Goal: Task Accomplishment & Management: Use online tool/utility

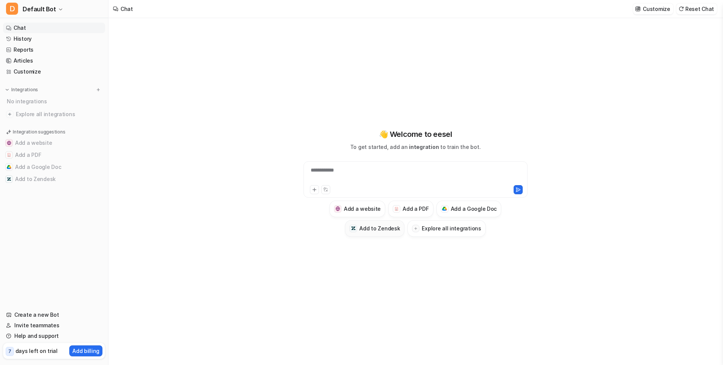
click at [357, 226] on div at bounding box center [353, 228] width 8 height 8
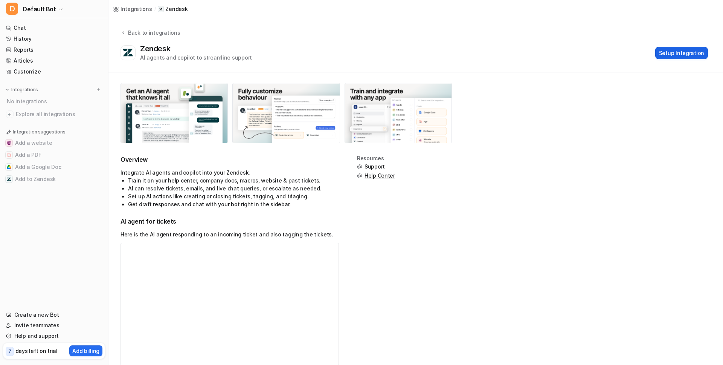
click at [668, 50] on button "Setup Integration" at bounding box center [681, 53] width 53 height 12
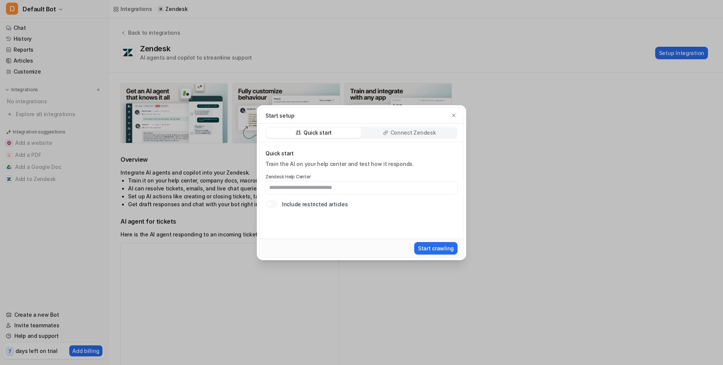
click at [400, 129] on p "Connect Zendesk" at bounding box center [413, 133] width 46 height 8
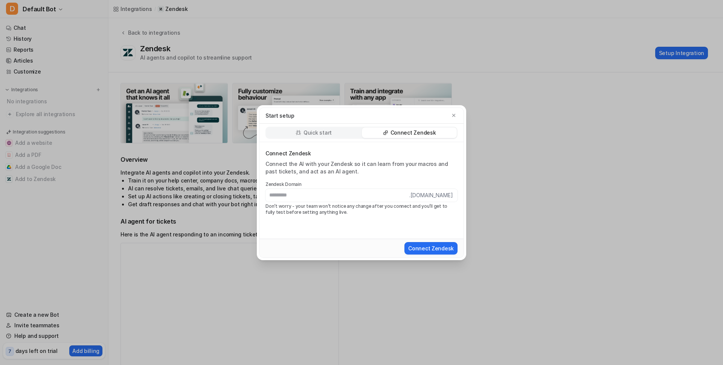
click at [327, 194] on input "text" at bounding box center [337, 195] width 144 height 13
type input "**********"
click at [437, 246] on button "Connect Zendesk" at bounding box center [430, 248] width 53 height 12
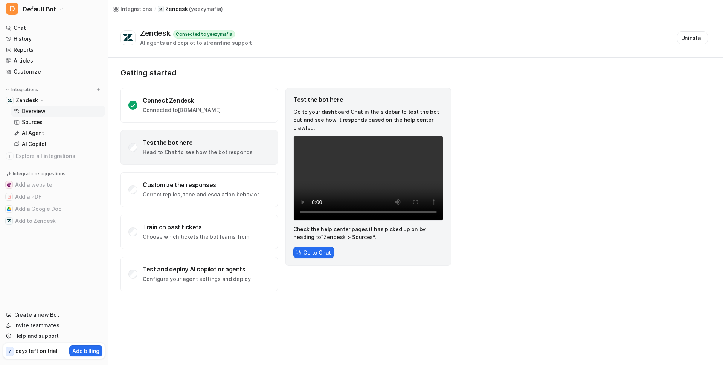
click at [195, 153] on p "Head to Chat to see how the bot responds" at bounding box center [198, 152] width 110 height 8
click at [308, 247] on button "Go to Chat" at bounding box center [313, 252] width 41 height 11
click at [330, 233] on link "“Zendesk > Sources”." at bounding box center [348, 236] width 55 height 6
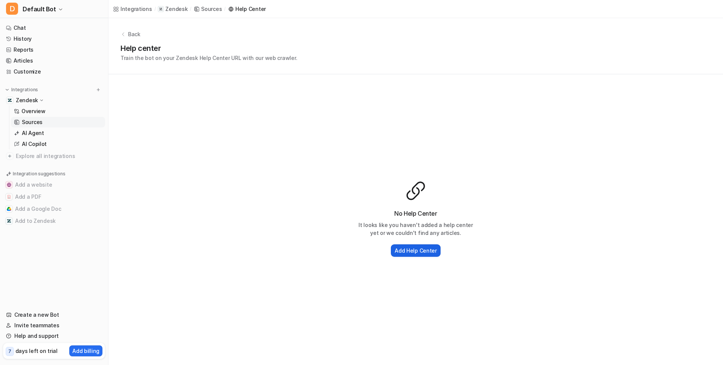
click at [417, 252] on h2 "Add Help Center" at bounding box center [416, 250] width 42 height 8
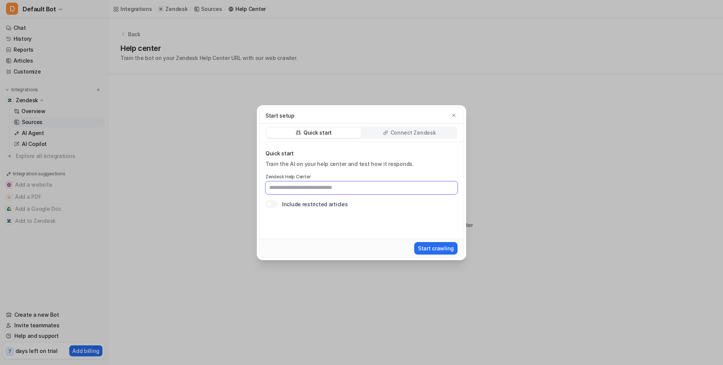
paste input "**********"
type input "**********"
click at [424, 239] on div "Start crawling" at bounding box center [361, 247] width 204 height 19
click at [425, 245] on button "Start crawling" at bounding box center [435, 248] width 43 height 12
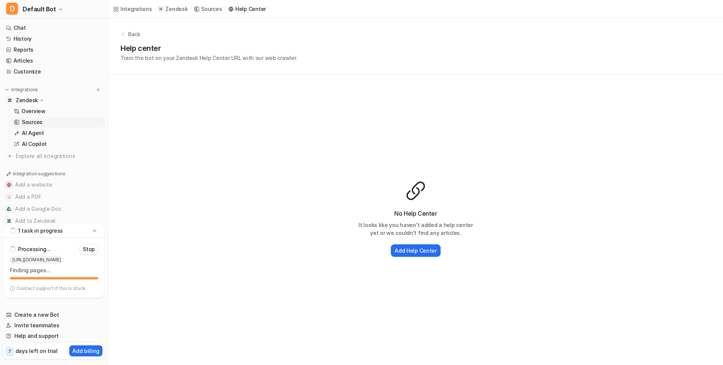
click at [135, 35] on p "Back" at bounding box center [134, 34] width 12 height 8
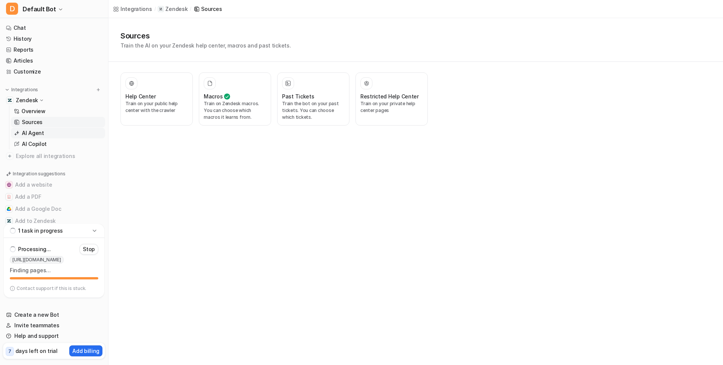
click at [58, 131] on link "AI Agent" at bounding box center [58, 133] width 94 height 11
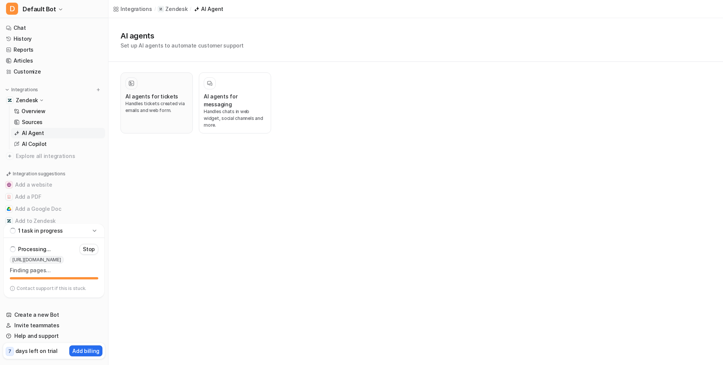
click at [171, 101] on p "Handles tickets created via emails and web form." at bounding box center [156, 107] width 63 height 14
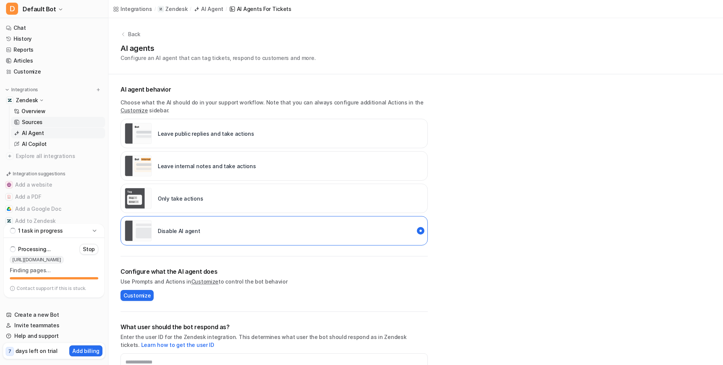
click at [41, 122] on p "Sources" at bounding box center [32, 122] width 21 height 8
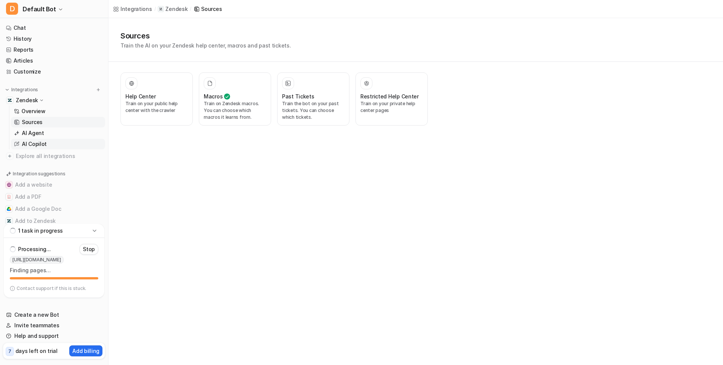
click at [38, 144] on p "AI Copilot" at bounding box center [34, 144] width 25 height 8
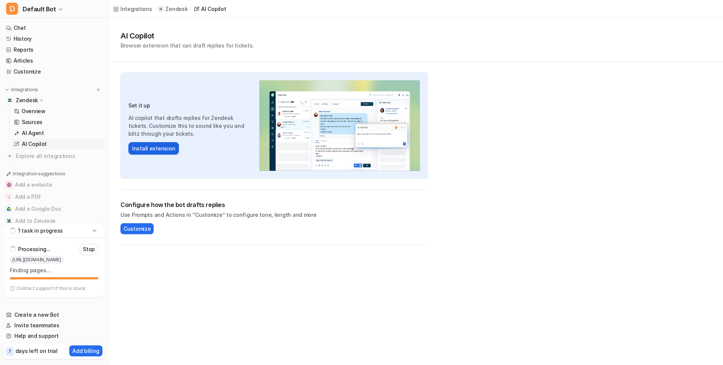
click at [160, 146] on button "Install extension" at bounding box center [153, 148] width 50 height 12
click at [35, 250] on p "Processing..." at bounding box center [34, 249] width 32 height 8
click at [172, 6] on p "Zendesk" at bounding box center [176, 9] width 22 height 8
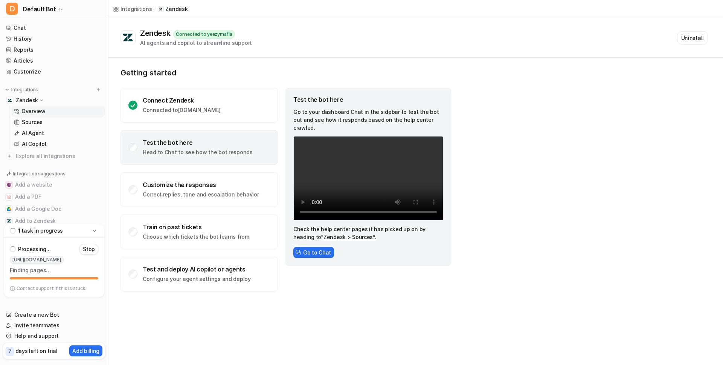
click at [321, 233] on link "“Zendesk > Sources”." at bounding box center [348, 236] width 55 height 6
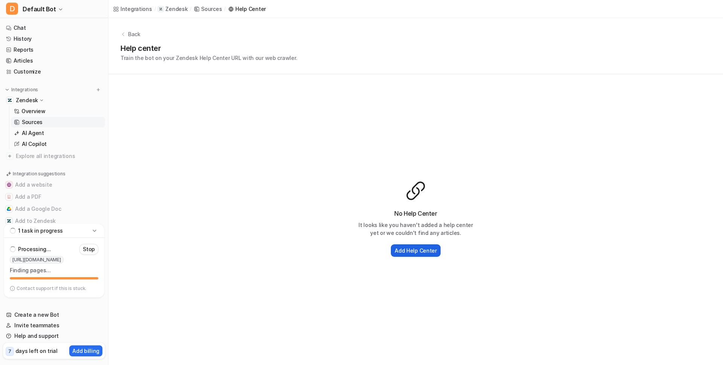
click at [417, 252] on h2 "Add Help Center" at bounding box center [416, 250] width 42 height 8
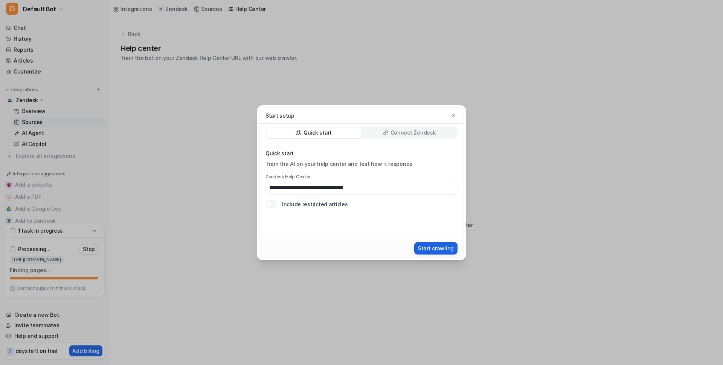
type input "**********"
click at [433, 248] on button "Start crawling" at bounding box center [435, 248] width 43 height 12
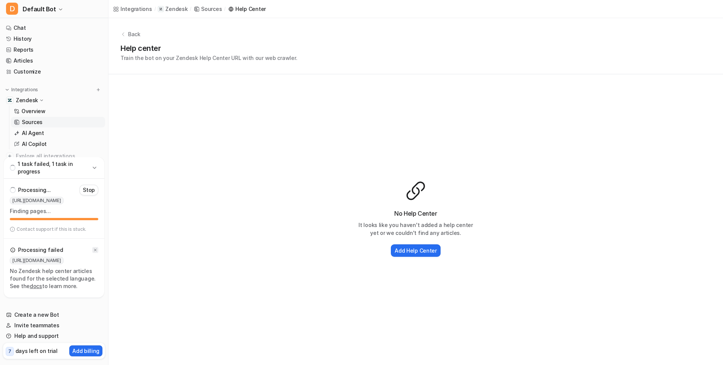
click at [95, 248] on icon at bounding box center [95, 249] width 5 height 5
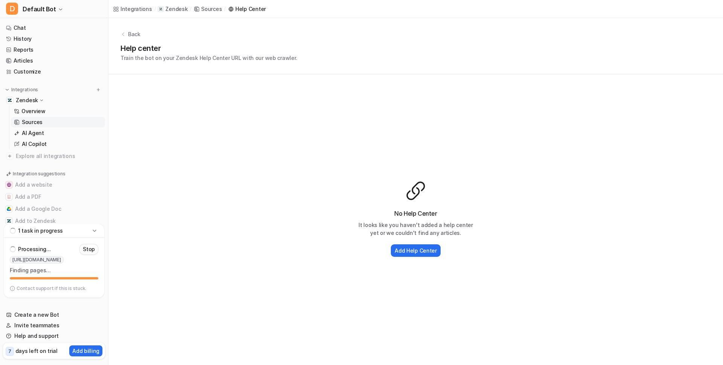
click at [95, 230] on icon at bounding box center [95, 231] width 8 height 8
click at [81, 291] on div "1 task in progress" at bounding box center [54, 290] width 101 height 14
click at [86, 251] on p "Stop" at bounding box center [89, 249] width 12 height 8
click at [406, 245] on button "Add Help Center" at bounding box center [416, 250] width 50 height 12
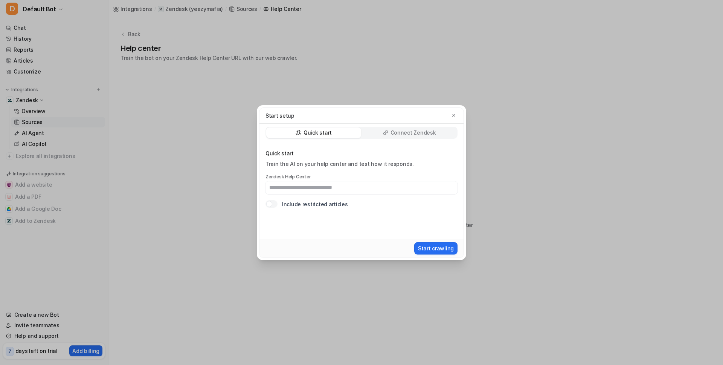
click at [335, 190] on input "text" at bounding box center [361, 187] width 192 height 13
type input "**********"
click at [392, 219] on div "**********" at bounding box center [361, 190] width 204 height 96
click at [434, 248] on button "Start crawling" at bounding box center [435, 248] width 43 height 12
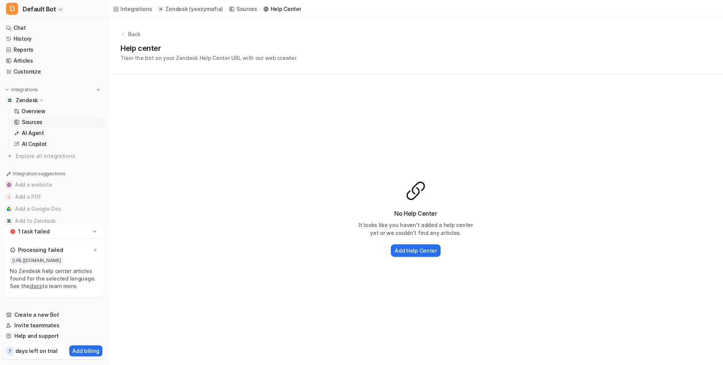
click at [37, 285] on link "docs" at bounding box center [36, 285] width 12 height 6
click at [40, 134] on p "AI Agent" at bounding box center [33, 133] width 22 height 8
click at [52, 111] on link "Overview" at bounding box center [58, 111] width 94 height 11
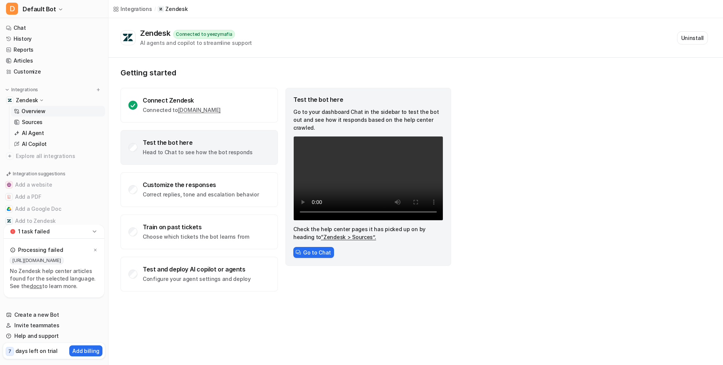
click at [328, 233] on link "“Zendesk > Sources”." at bounding box center [348, 236] width 55 height 6
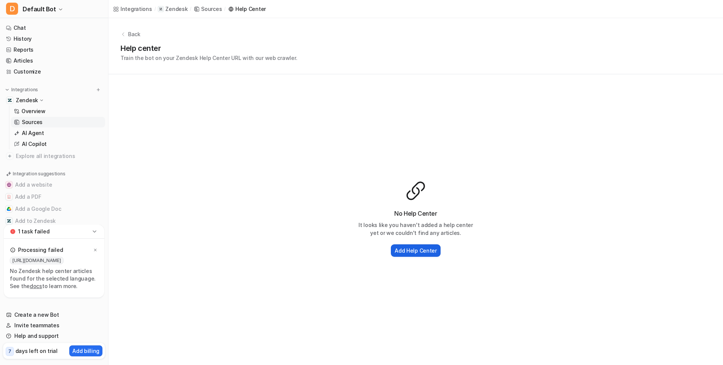
click at [399, 244] on button "Add Help Center" at bounding box center [416, 250] width 50 height 12
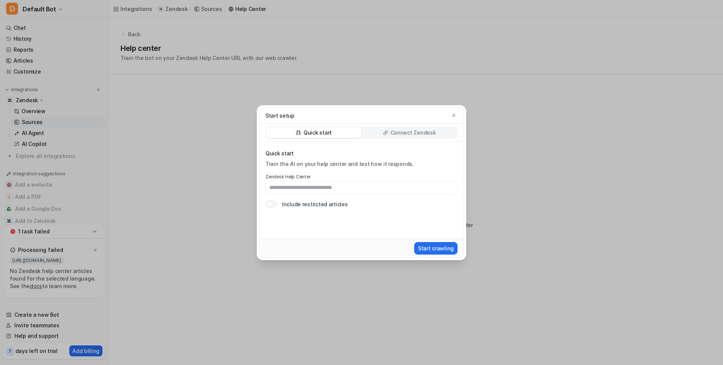
click at [349, 186] on input "text" at bounding box center [361, 187] width 192 height 13
click at [424, 127] on div "Quick start Connect Zendesk" at bounding box center [361, 133] width 192 height 12
click at [420, 132] on p "Connect Zendesk" at bounding box center [413, 133] width 46 height 8
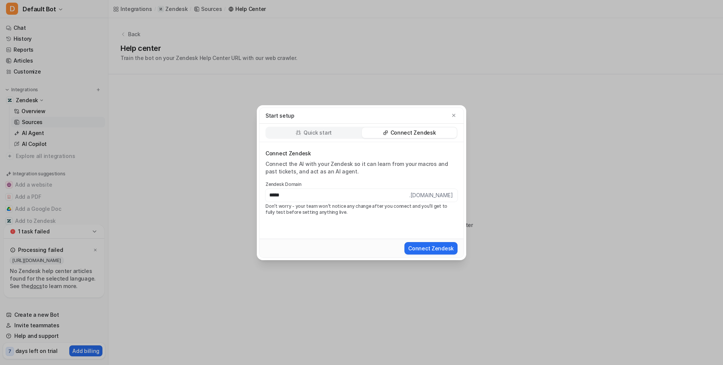
type input "**********"
click at [423, 244] on button "Connect Zendesk" at bounding box center [430, 248] width 53 height 12
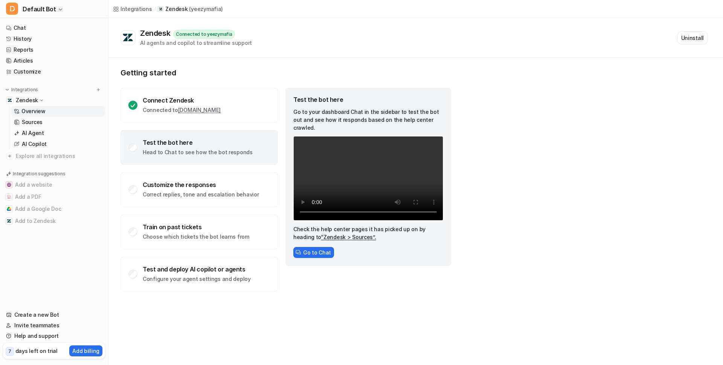
click at [230, 153] on p "Head to Chat to see how the bot responds" at bounding box center [198, 152] width 110 height 8
click at [321, 233] on link "“Zendesk > Sources”." at bounding box center [348, 236] width 55 height 6
click at [323, 233] on link "“Zendesk > Sources”." at bounding box center [348, 236] width 55 height 6
click at [310, 247] on button "Go to Chat" at bounding box center [313, 252] width 41 height 11
click at [514, 176] on div "Getting started Connect Zendesk Connected to [DOMAIN_NAME] Test the bot here He…" at bounding box center [415, 180] width 615 height 244
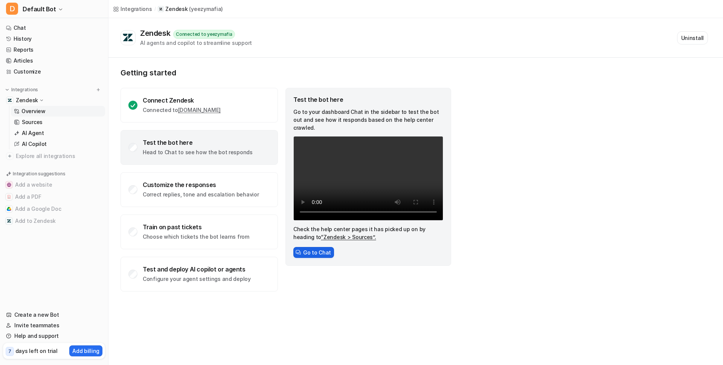
click at [305, 247] on button "Go to Chat" at bounding box center [313, 252] width 41 height 11
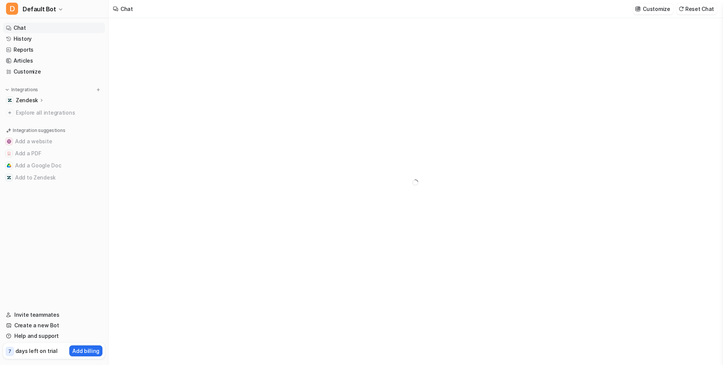
type textarea "**********"
click at [36, 98] on p "Zendesk" at bounding box center [27, 100] width 22 height 8
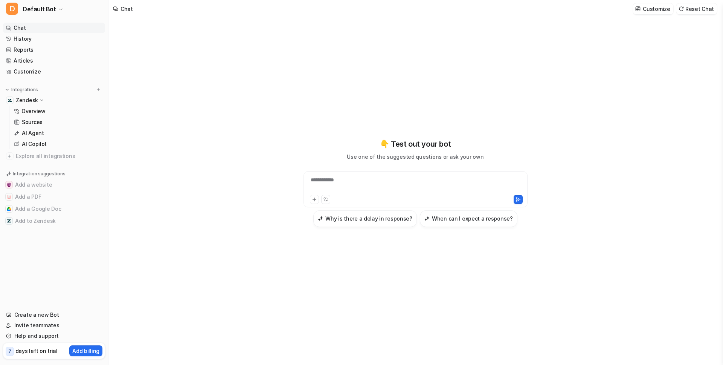
click at [332, 174] on div "**********" at bounding box center [416, 189] width 224 height 36
click at [328, 178] on div at bounding box center [415, 184] width 220 height 17
click at [469, 216] on h3 "When can I expect a response?" at bounding box center [472, 218] width 81 height 8
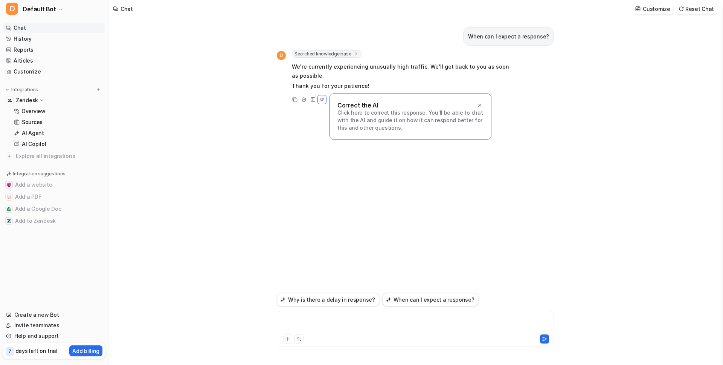
click at [332, 318] on div at bounding box center [415, 323] width 273 height 17
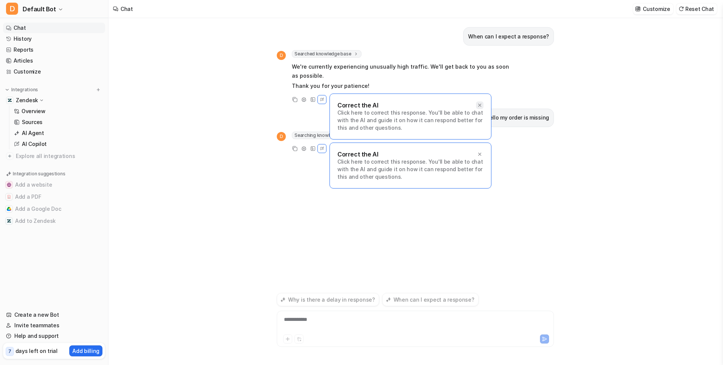
click at [482, 102] on div at bounding box center [480, 105] width 8 height 8
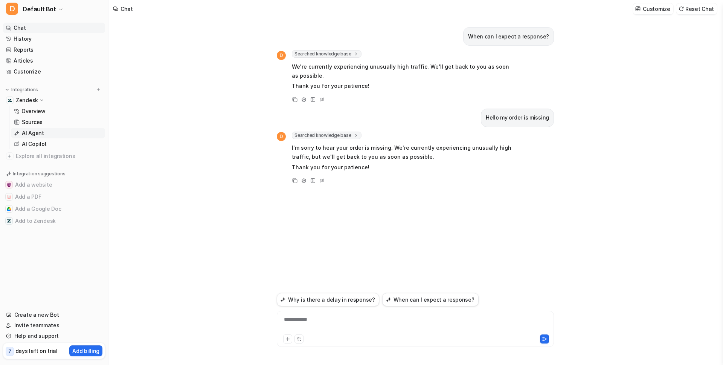
click at [37, 131] on p "AI Agent" at bounding box center [33, 133] width 22 height 8
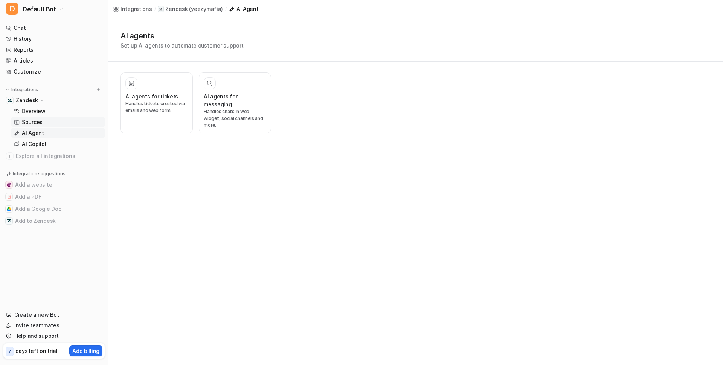
click at [46, 124] on link "Sources" at bounding box center [58, 122] width 94 height 11
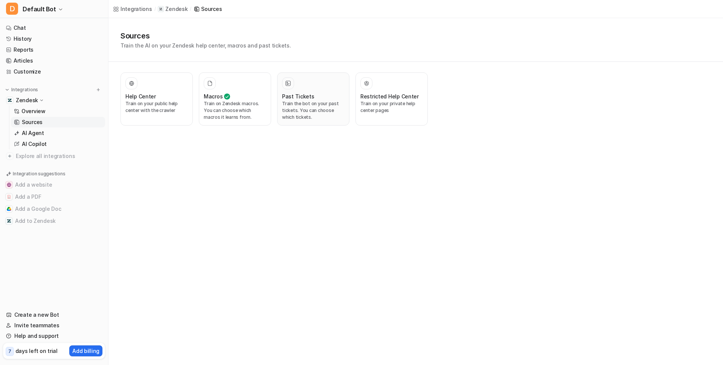
click at [301, 102] on p "Train the bot on your past tickets. You can choose which tickets." at bounding box center [313, 110] width 63 height 20
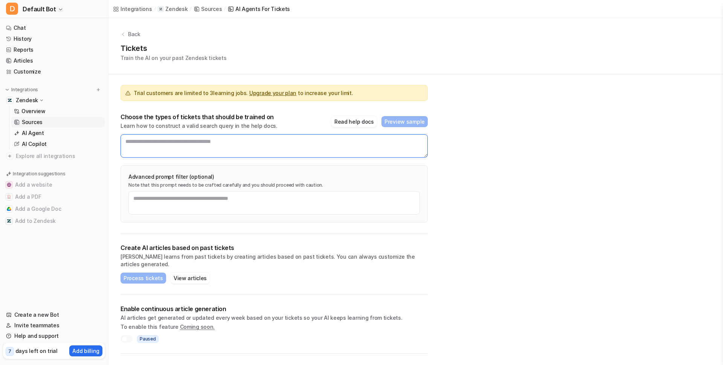
click at [239, 145] on textarea at bounding box center [273, 145] width 307 height 23
click at [175, 146] on textarea at bounding box center [273, 145] width 307 height 23
type textarea "**********"
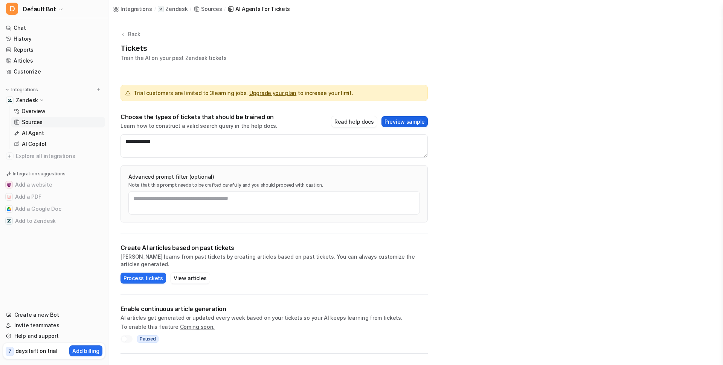
click at [408, 121] on button "Preview sample" at bounding box center [404, 121] width 46 height 11
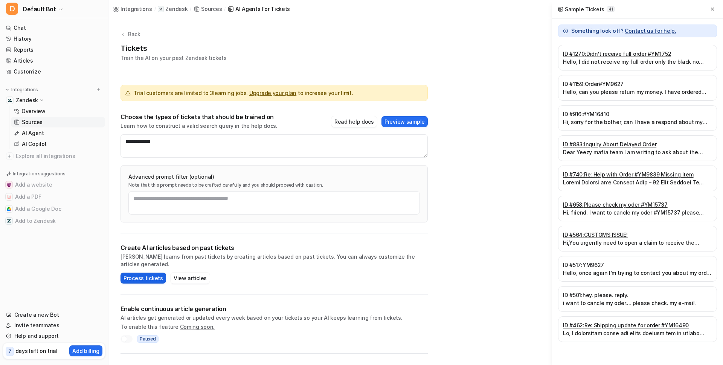
click at [139, 272] on button "Process tickets" at bounding box center [143, 277] width 46 height 11
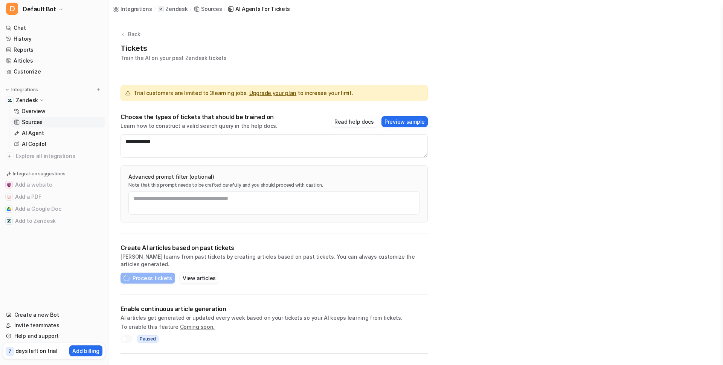
click at [186, 272] on button "View articles" at bounding box center [199, 277] width 39 height 11
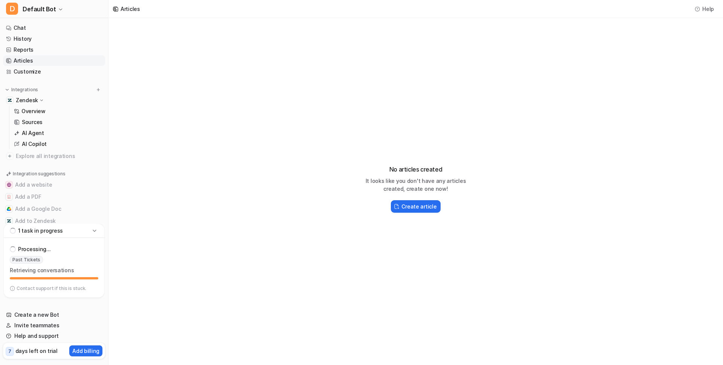
click at [100, 228] on div "1 task in progress" at bounding box center [54, 231] width 101 height 14
click at [99, 289] on div "1 task in progress" at bounding box center [54, 290] width 101 height 14
click at [95, 230] on icon at bounding box center [95, 231] width 8 height 8
click at [79, 290] on div "1 task in progress" at bounding box center [54, 290] width 101 height 14
click at [41, 125] on p "Sources" at bounding box center [32, 122] width 21 height 8
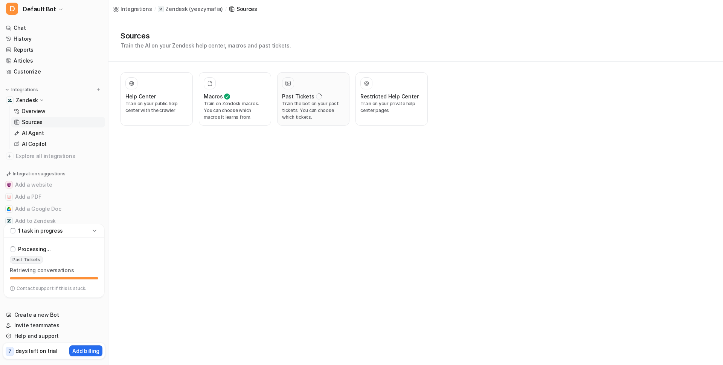
click at [326, 119] on p "Train the bot on your past tickets. You can choose which tickets." at bounding box center [313, 110] width 63 height 20
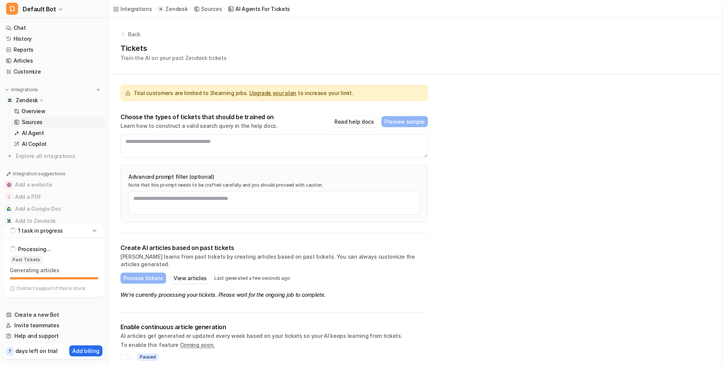
click at [94, 231] on icon at bounding box center [95, 231] width 8 height 8
click at [69, 288] on div "1 task in progress" at bounding box center [54, 290] width 101 height 14
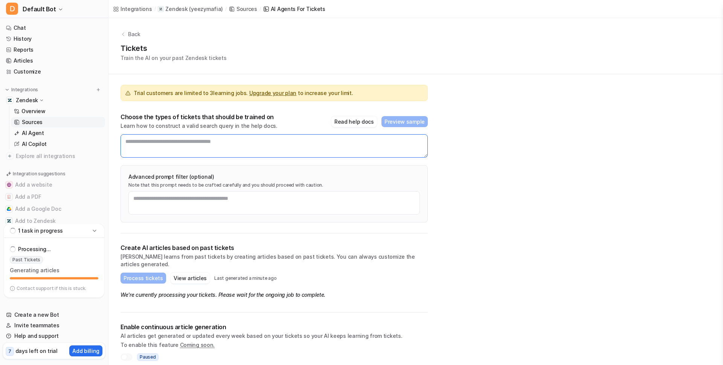
click at [231, 146] on textarea at bounding box center [273, 145] width 307 height 23
type textarea "**********"
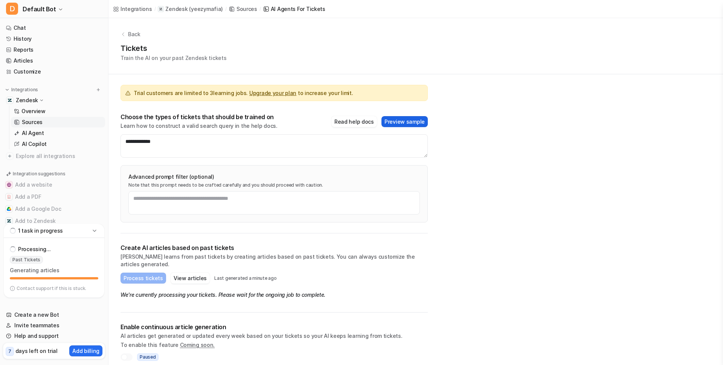
click at [410, 124] on button "Preview sample" at bounding box center [404, 121] width 46 height 11
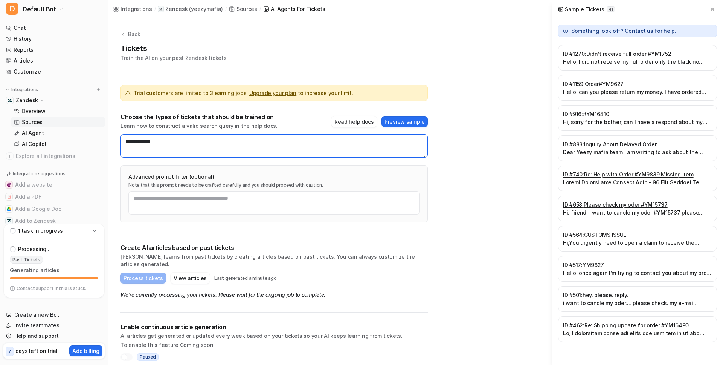
click at [255, 150] on textarea "**********" at bounding box center [273, 145] width 307 height 23
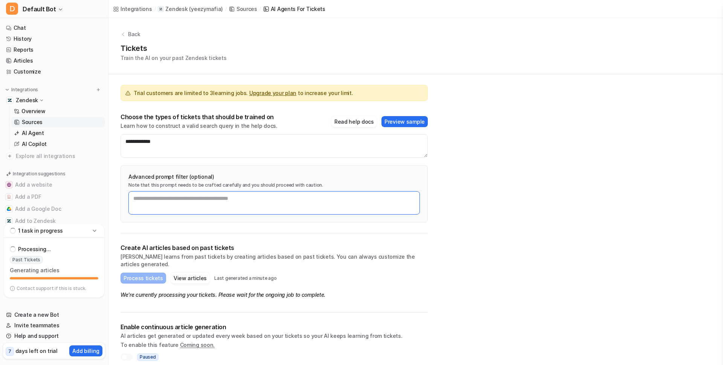
click at [197, 199] on textarea at bounding box center [273, 202] width 291 height 23
click at [362, 123] on button "Read help docs" at bounding box center [354, 121] width 46 height 11
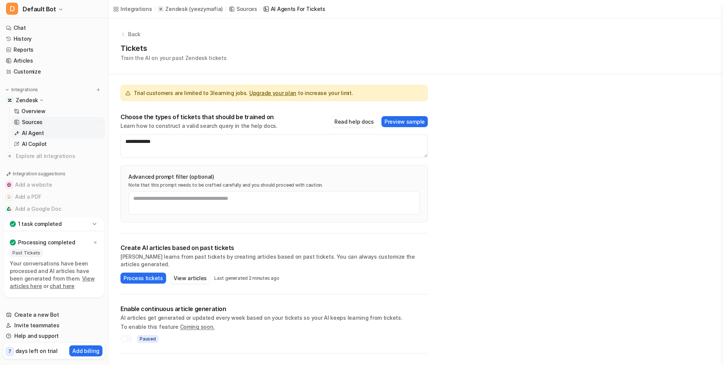
click at [57, 134] on link "AI Agent" at bounding box center [58, 133] width 94 height 11
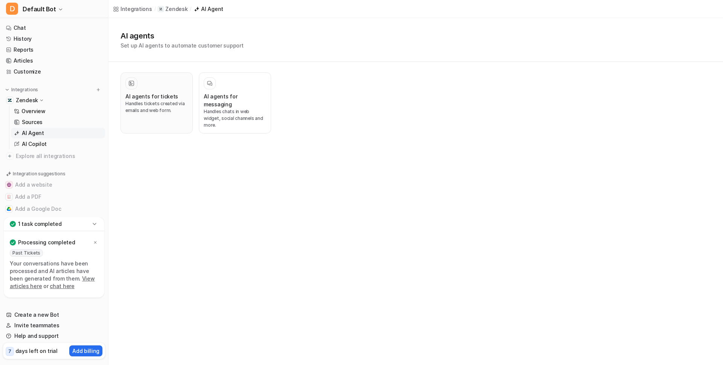
click at [168, 94] on h3 "AI agents for tickets" at bounding box center [151, 96] width 53 height 8
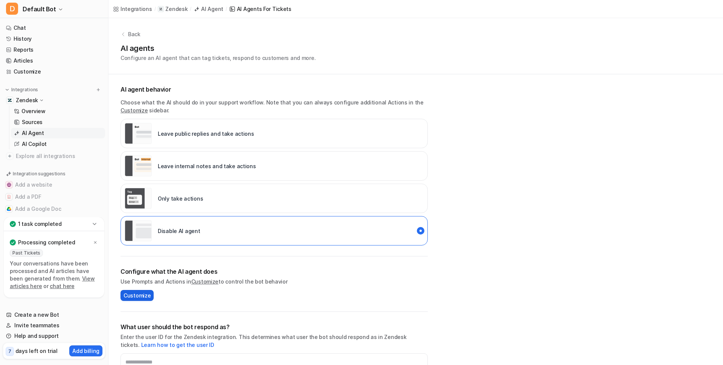
click at [146, 292] on span "Customize" at bounding box center [137, 295] width 27 height 8
click at [139, 109] on link "Customize" at bounding box center [133, 110] width 27 height 6
click at [216, 199] on div "Only take actions" at bounding box center [273, 197] width 307 height 29
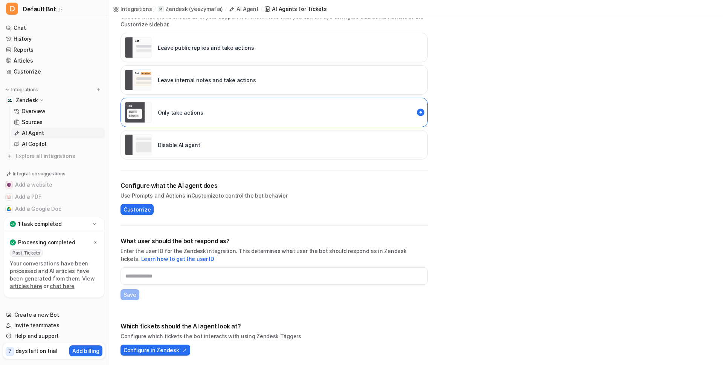
scroll to position [87, 0]
click at [43, 122] on link "Sources" at bounding box center [58, 122] width 94 height 11
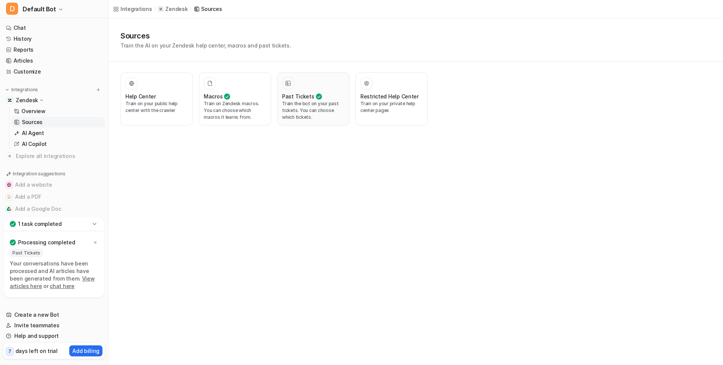
click at [317, 108] on p "Train the bot on your past tickets. You can choose which tickets." at bounding box center [313, 110] width 63 height 20
click at [163, 109] on p "Train on your public help center with the crawler" at bounding box center [156, 107] width 63 height 14
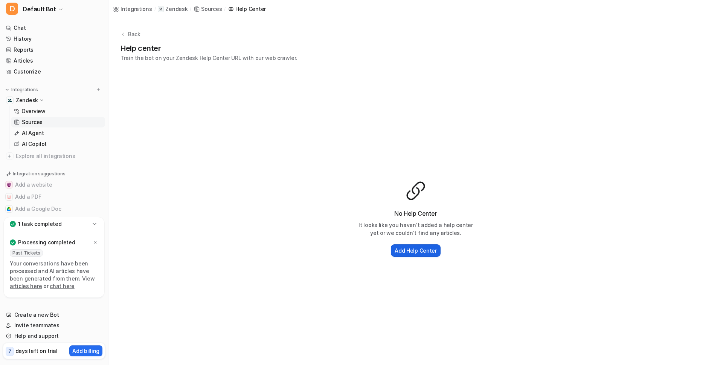
click at [434, 250] on h2 "Add Help Center" at bounding box center [416, 250] width 42 height 8
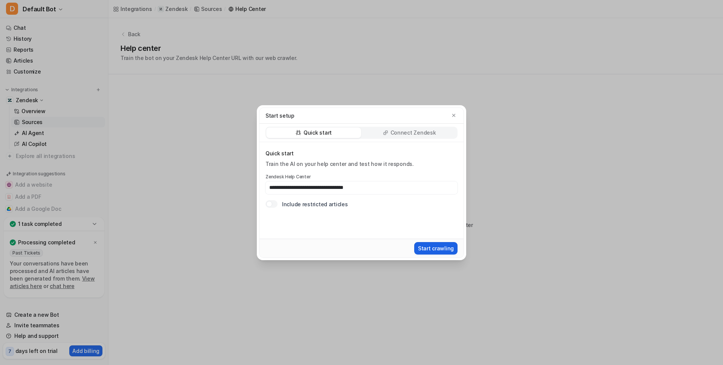
type input "**********"
click at [436, 246] on button "Start crawling" at bounding box center [435, 248] width 43 height 12
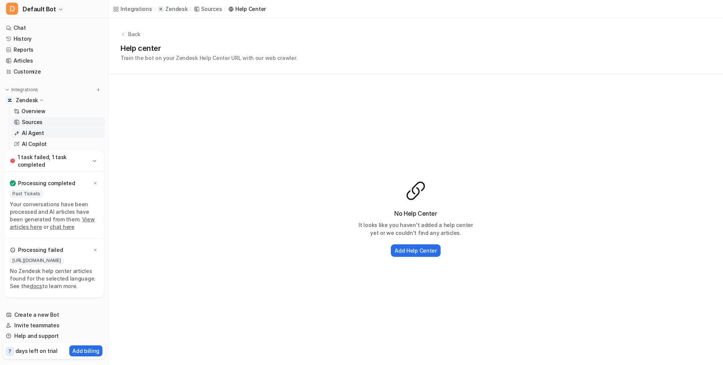
click at [43, 133] on link "AI Agent" at bounding box center [58, 133] width 94 height 11
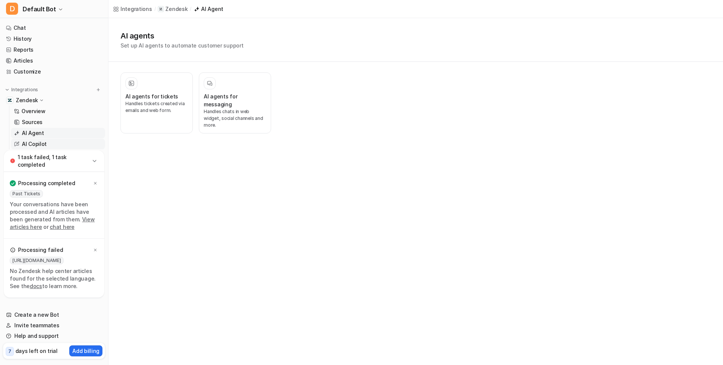
click at [38, 139] on link "AI Copilot" at bounding box center [58, 144] width 94 height 11
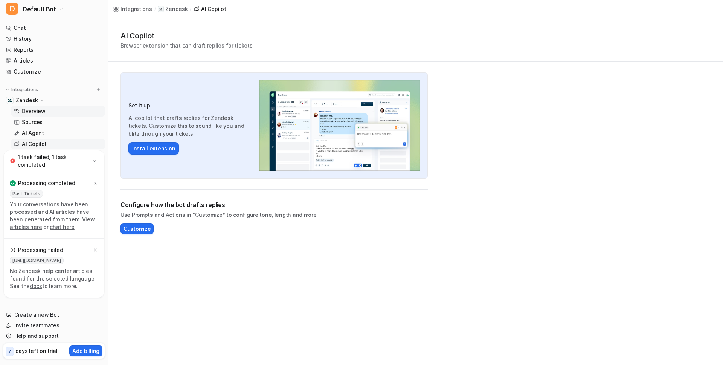
click at [44, 113] on p "Overview" at bounding box center [33, 111] width 24 height 8
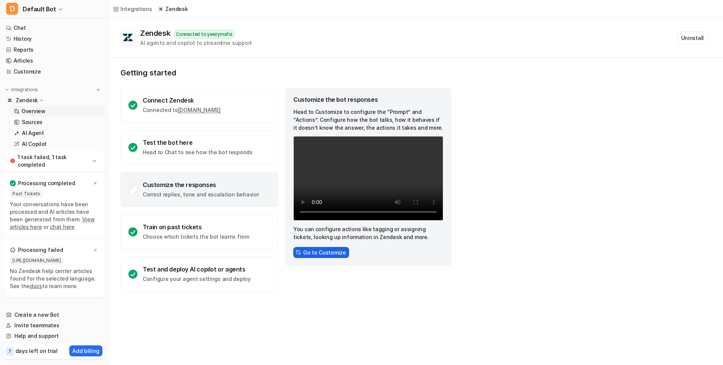
click at [319, 249] on button "Go to Customize" at bounding box center [321, 252] width 56 height 11
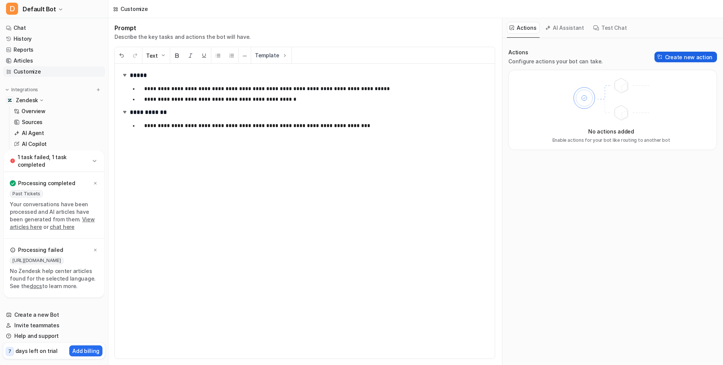
click at [678, 54] on button "Create new action" at bounding box center [685, 57] width 63 height 11
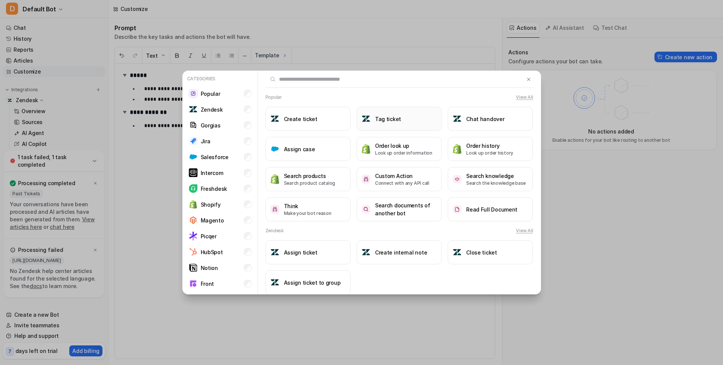
click at [392, 120] on h3 "Tag ticket" at bounding box center [388, 119] width 26 height 8
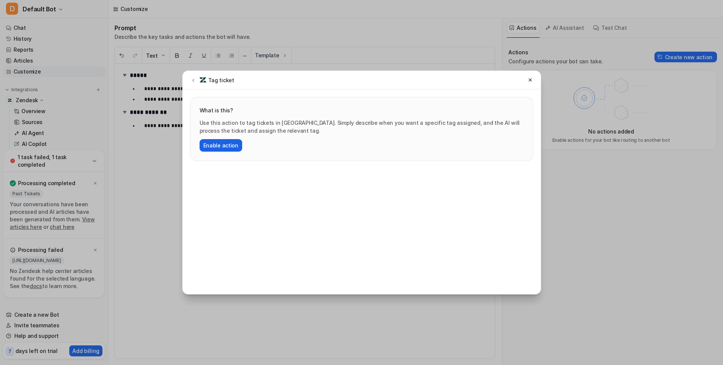
click at [227, 143] on button "Enable action" at bounding box center [221, 145] width 43 height 12
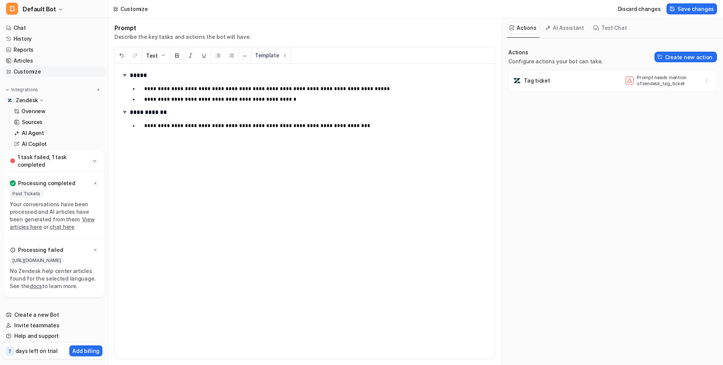
click at [648, 79] on p "Prompt needs mention of zendesk_tag_ticket" at bounding box center [667, 81] width 60 height 12
click at [626, 80] on span at bounding box center [629, 80] width 8 height 8
click at [712, 80] on button "button" at bounding box center [707, 80] width 11 height 11
click at [684, 61] on button "Create new action" at bounding box center [685, 57] width 63 height 11
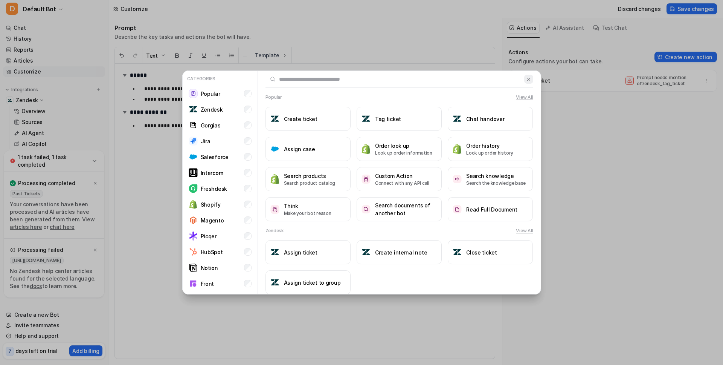
click at [531, 78] on button at bounding box center [528, 79] width 9 height 9
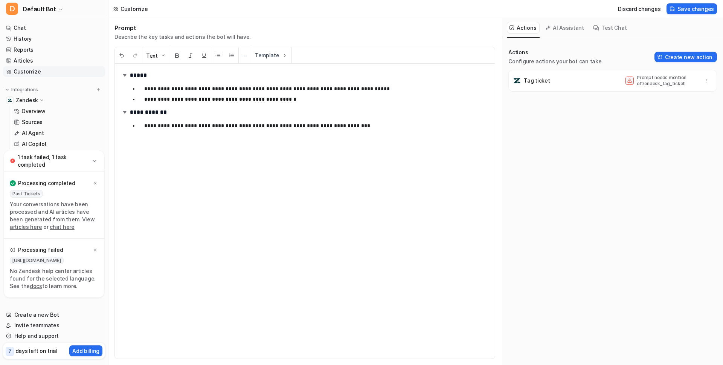
click at [567, 27] on button "AI Assistant" at bounding box center [565, 28] width 45 height 12
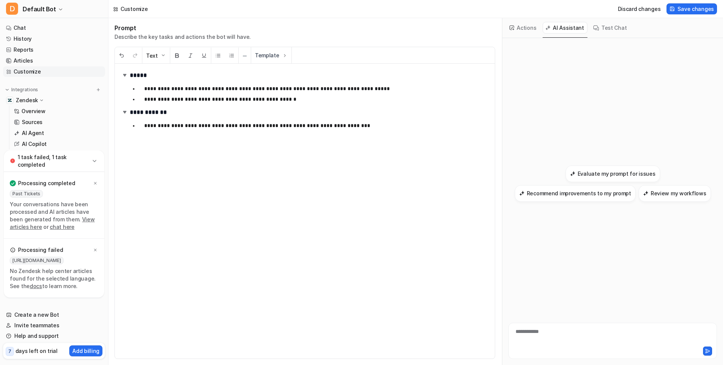
click at [522, 31] on button "Actions" at bounding box center [523, 28] width 33 height 12
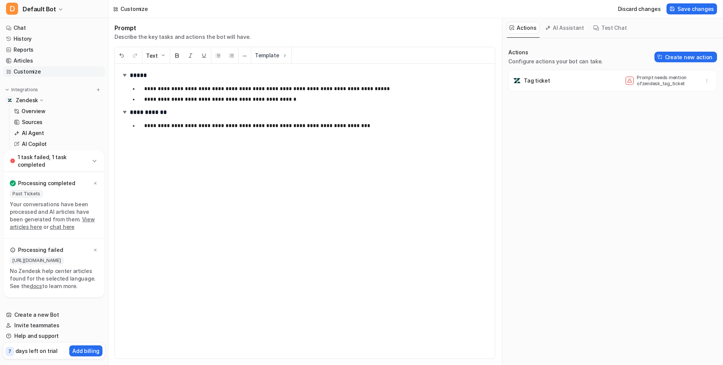
click at [540, 81] on p "Tag ticket" at bounding box center [537, 81] width 26 height 8
click at [707, 79] on icon "button" at bounding box center [707, 80] width 0 height 3
click at [675, 95] on button "Delete" at bounding box center [669, 97] width 81 height 14
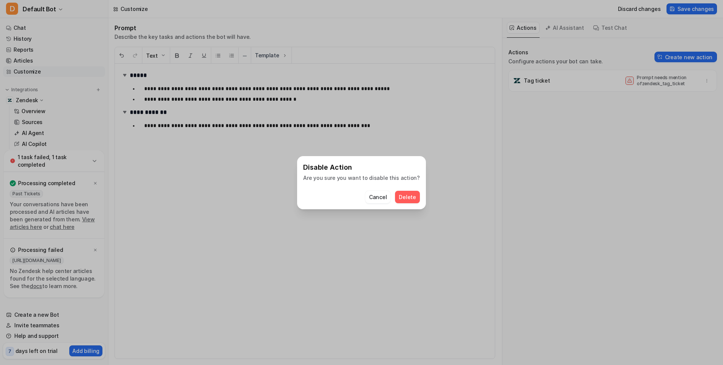
click at [409, 197] on span "Delete" at bounding box center [407, 197] width 17 height 8
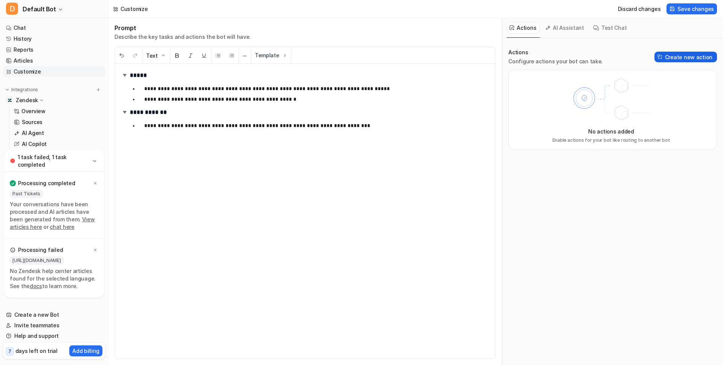
click at [683, 58] on button "Create new action" at bounding box center [685, 57] width 63 height 11
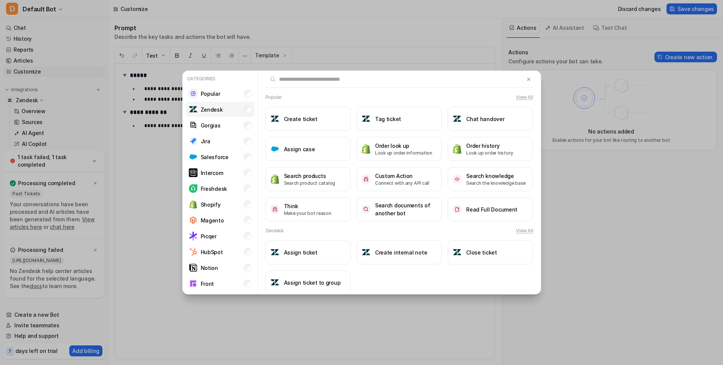
click at [236, 110] on li "Zendesk" at bounding box center [220, 109] width 69 height 15
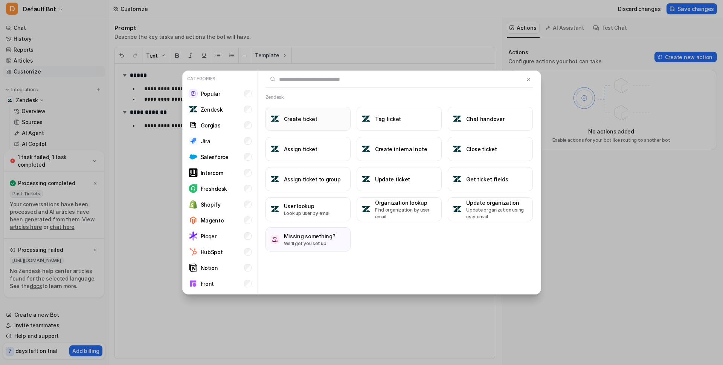
click at [311, 121] on h3 "Create ticket" at bounding box center [301, 119] width 34 height 8
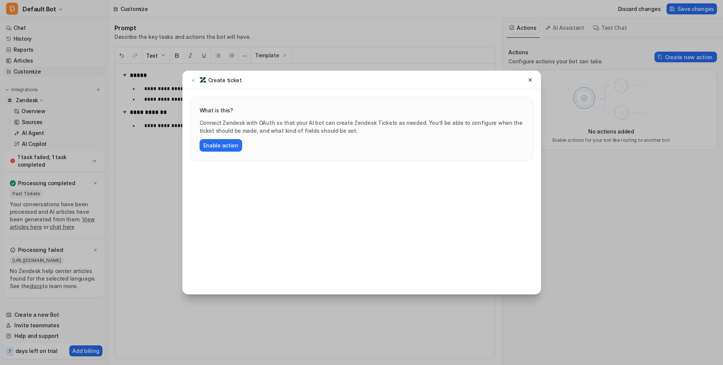
click at [198, 81] on div "Create ticket" at bounding box center [215, 79] width 53 height 9
click at [194, 81] on icon at bounding box center [193, 80] width 5 height 6
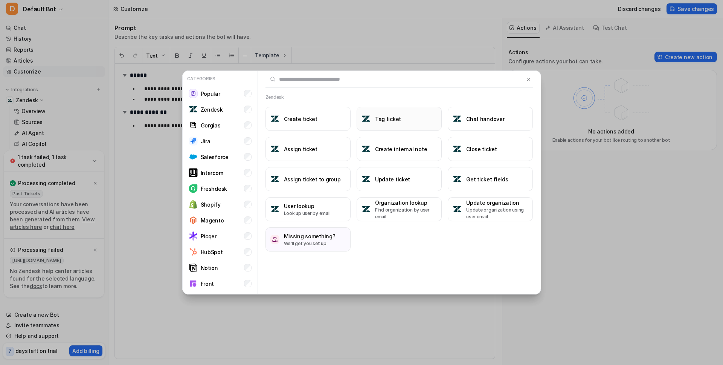
click at [385, 121] on h3 "Tag ticket" at bounding box center [388, 119] width 26 height 8
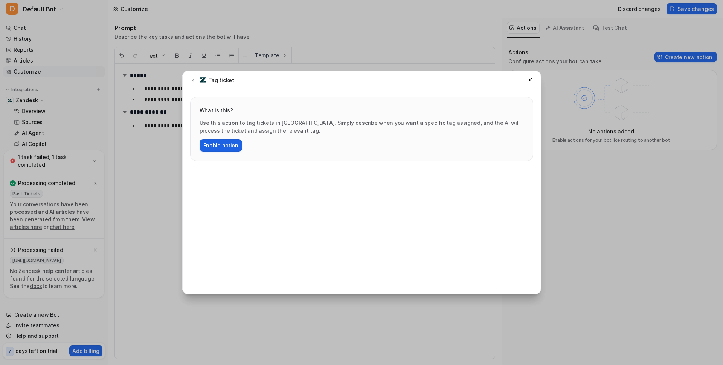
click at [220, 141] on button "Enable action" at bounding box center [221, 145] width 43 height 12
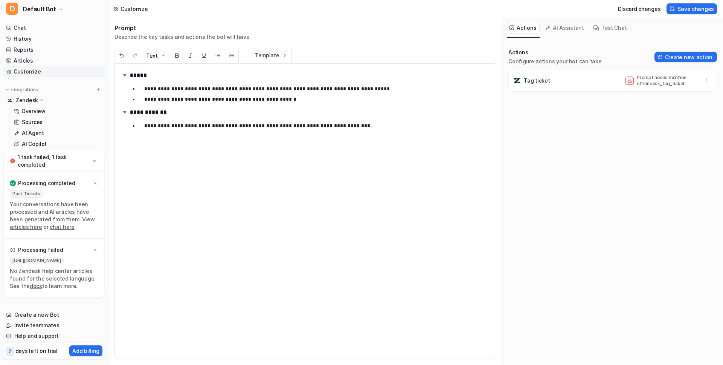
scroll to position [0, 0]
click at [711, 79] on button "button" at bounding box center [707, 80] width 11 height 11
click at [660, 98] on button "Delete" at bounding box center [669, 97] width 81 height 14
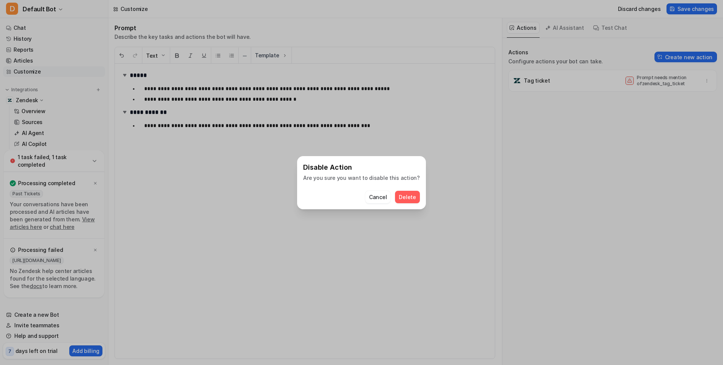
click at [410, 191] on button "Delete" at bounding box center [407, 197] width 24 height 12
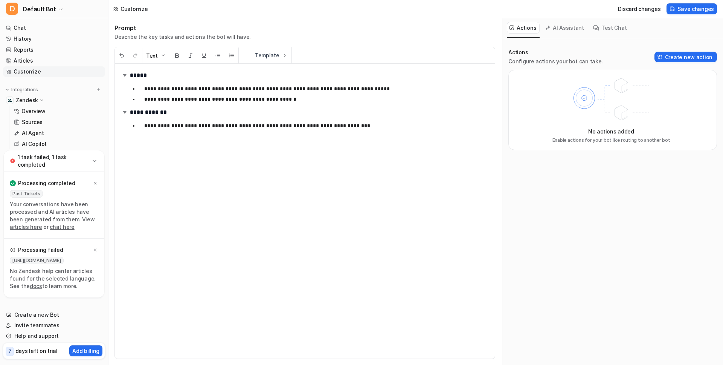
click at [599, 28] on button "Test Chat" at bounding box center [610, 28] width 40 height 12
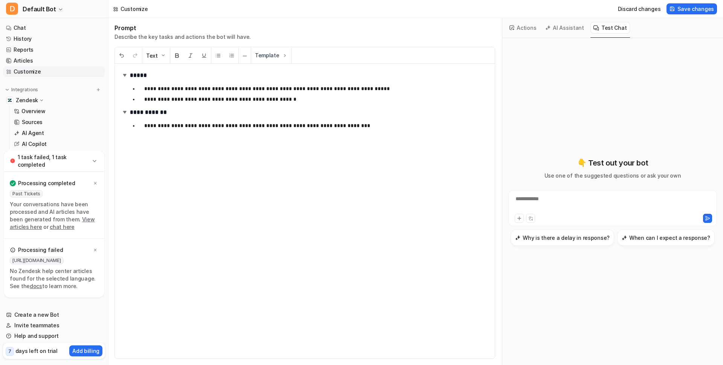
click at [97, 165] on icon at bounding box center [95, 161] width 8 height 8
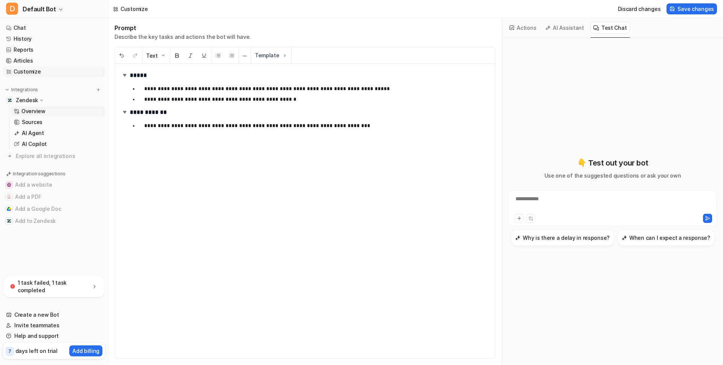
click at [38, 114] on p "Overview" at bounding box center [33, 111] width 24 height 8
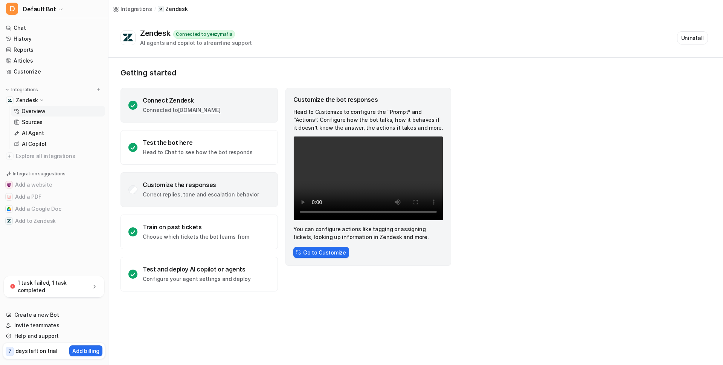
click at [139, 105] on div "Connect Zendesk Connected to yeezymafia.zendesk.com" at bounding box center [198, 105] width 157 height 35
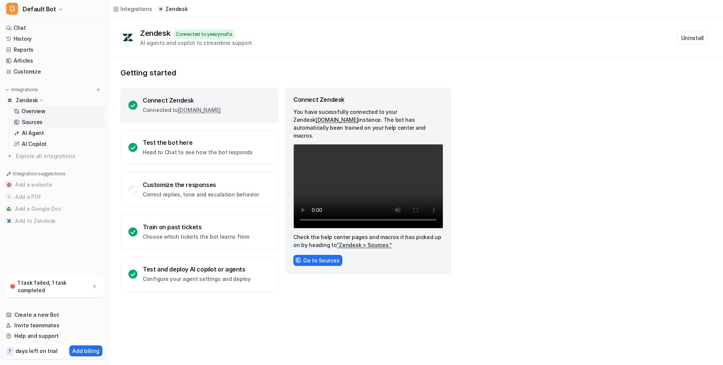
click at [38, 125] on p "Sources" at bounding box center [32, 122] width 21 height 8
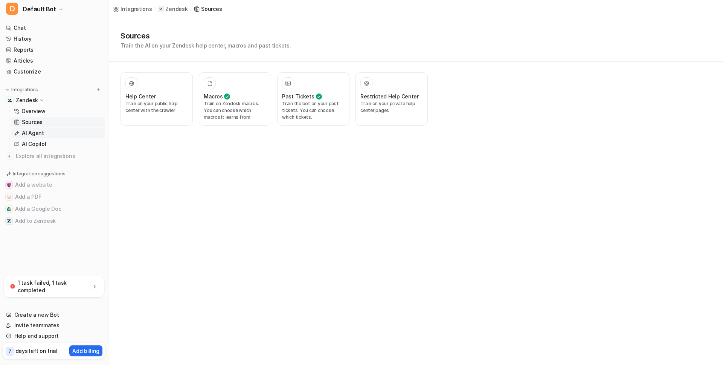
click at [39, 131] on p "AI Agent" at bounding box center [33, 133] width 22 height 8
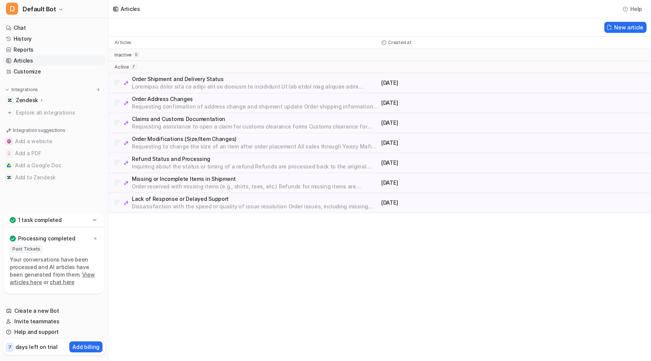
click at [160, 195] on p "Lack of Response or Delayed Support" at bounding box center [255, 199] width 246 height 8
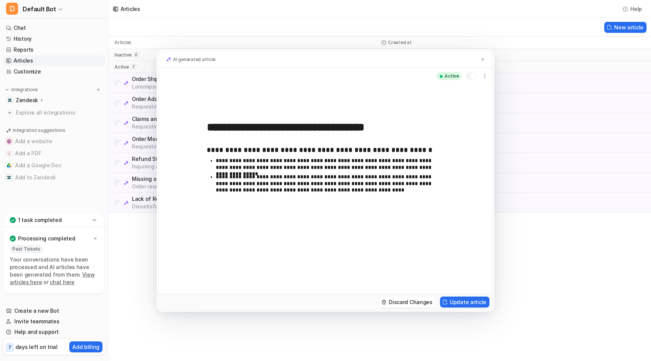
click at [138, 230] on div "**********" at bounding box center [325, 180] width 651 height 361
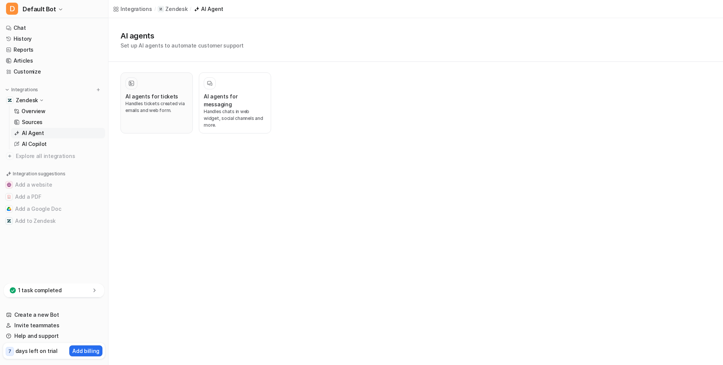
click at [140, 106] on p "Handles tickets created via emails and web form." at bounding box center [156, 107] width 63 height 14
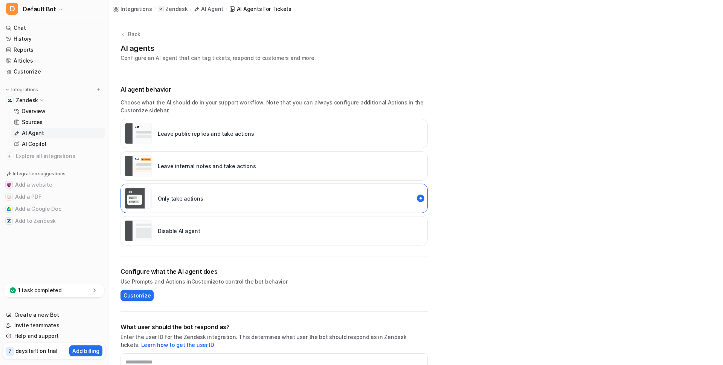
click at [138, 112] on link "Customize" at bounding box center [133, 110] width 27 height 6
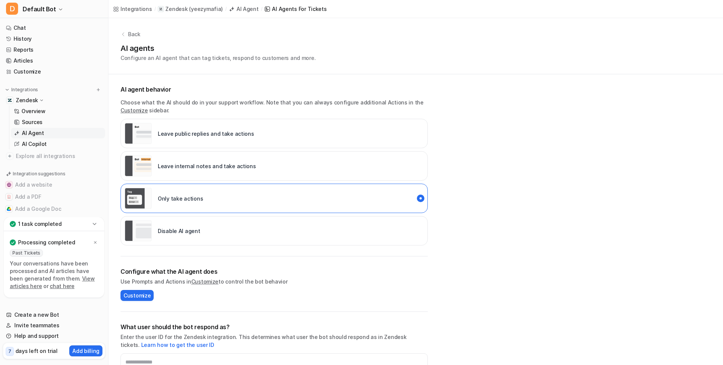
click at [228, 163] on p "Leave internal notes and take actions" at bounding box center [207, 166] width 98 height 8
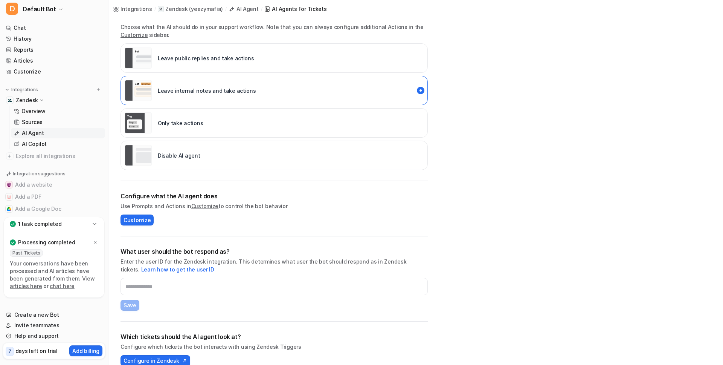
scroll to position [87, 0]
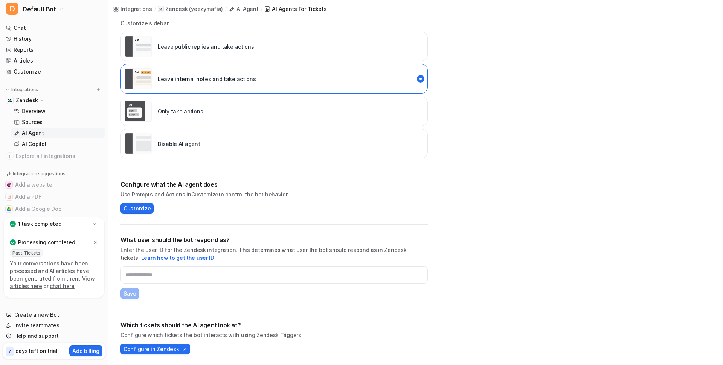
click at [185, 119] on div "Only take actions" at bounding box center [164, 111] width 78 height 21
click at [180, 347] on img at bounding box center [184, 348] width 8 height 5
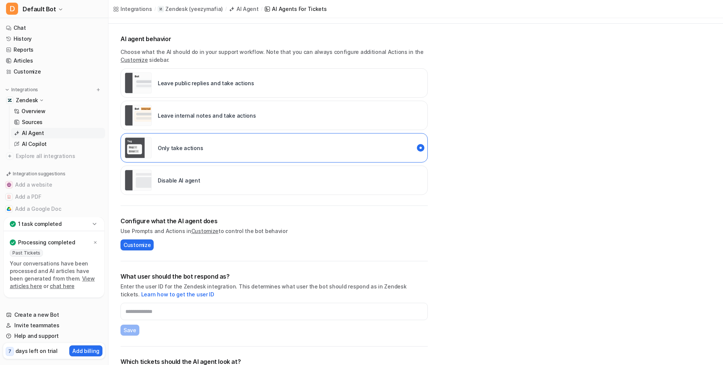
scroll to position [0, 0]
